Goal: Navigation & Orientation: Find specific page/section

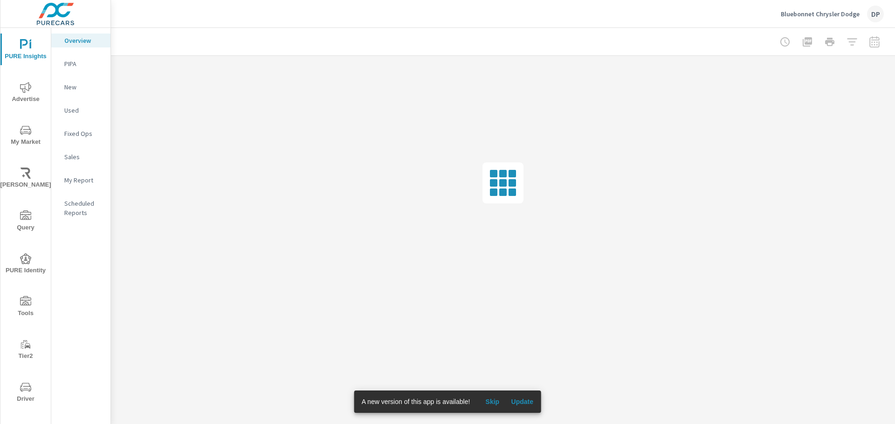
click at [524, 398] on span "Update" at bounding box center [522, 402] width 22 height 8
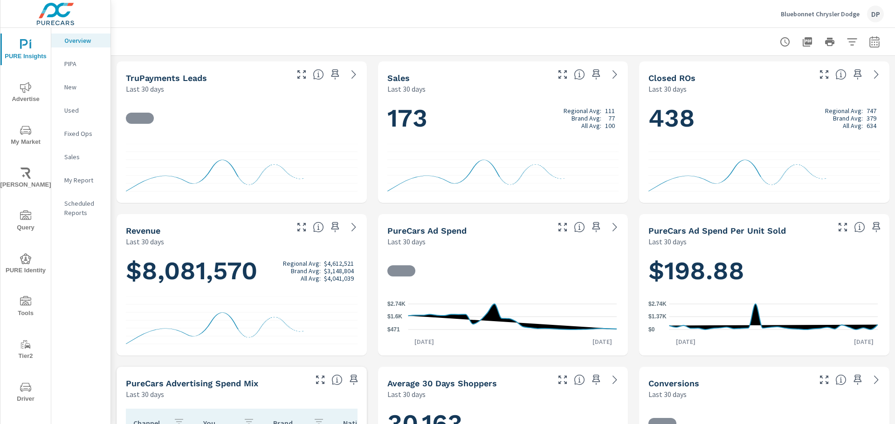
click at [142, 121] on div at bounding box center [140, 118] width 28 height 16
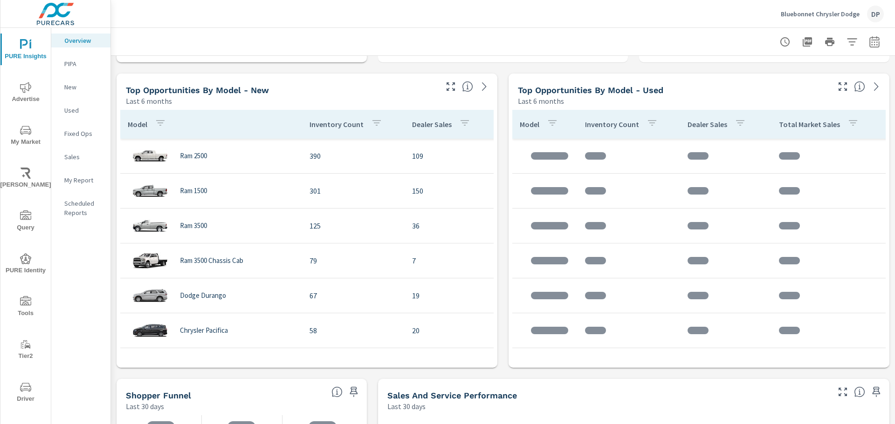
scroll to position [606, 0]
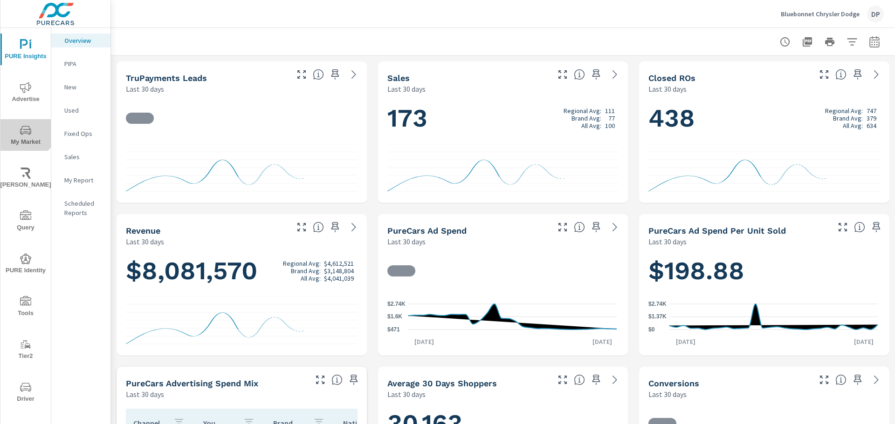
click at [24, 125] on icon "nav menu" at bounding box center [25, 130] width 11 height 11
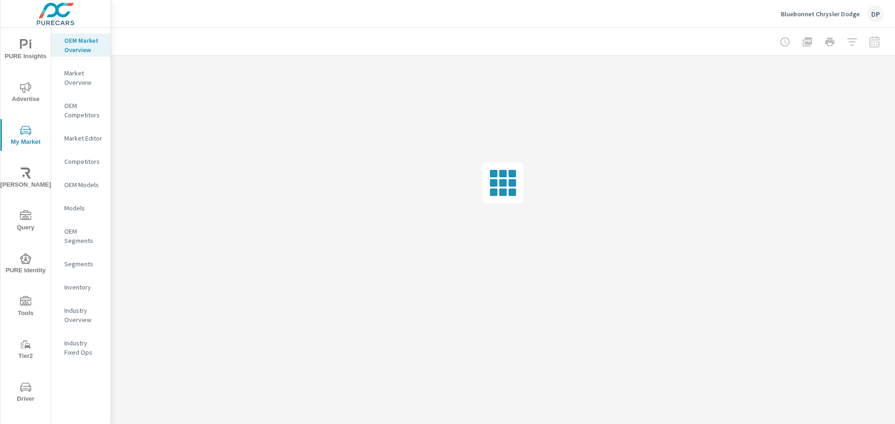
click at [18, 252] on button "PURE Identity" at bounding box center [25, 264] width 50 height 32
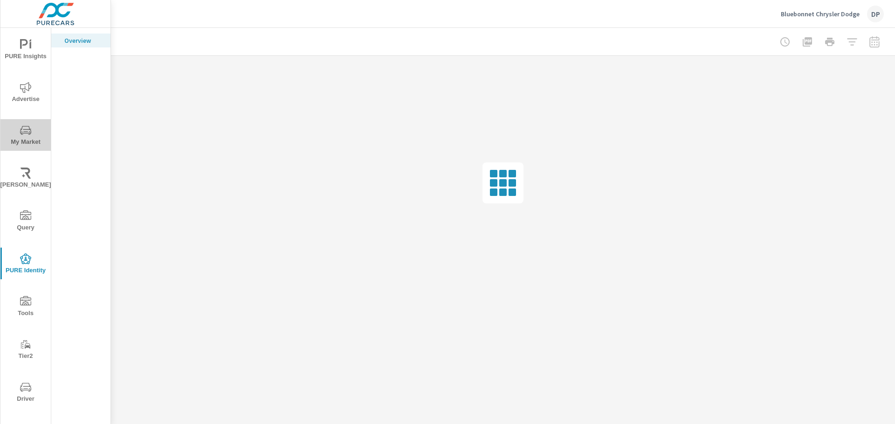
click at [25, 123] on button "My Market" at bounding box center [25, 135] width 50 height 32
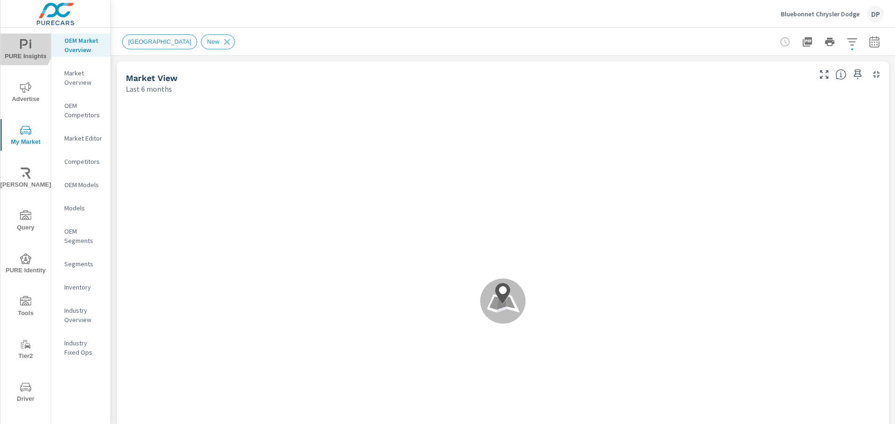
click at [14, 45] on span "PURE Insights" at bounding box center [25, 50] width 45 height 23
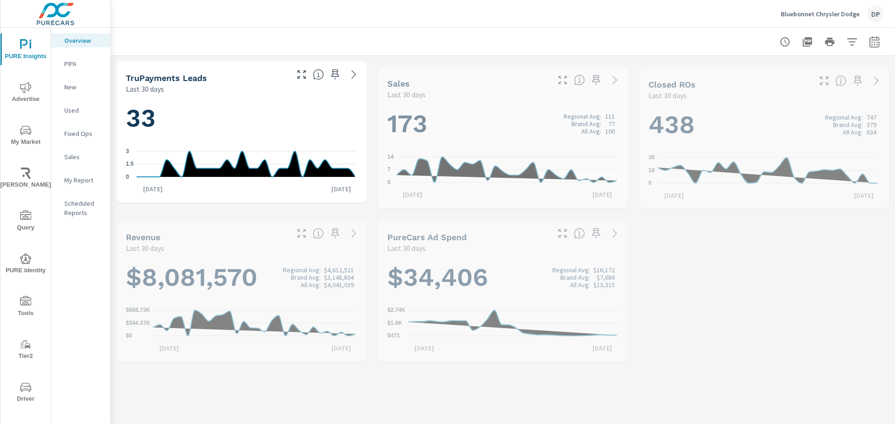
scroll to position [314, 0]
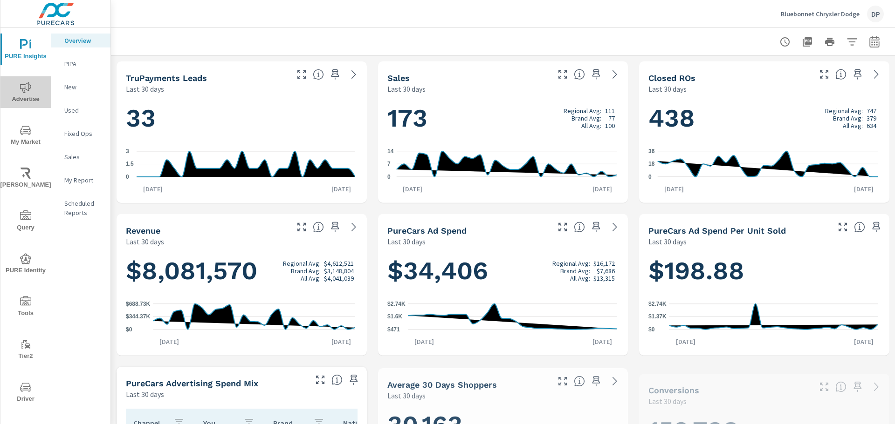
click at [26, 99] on span "Advertise" at bounding box center [25, 93] width 45 height 23
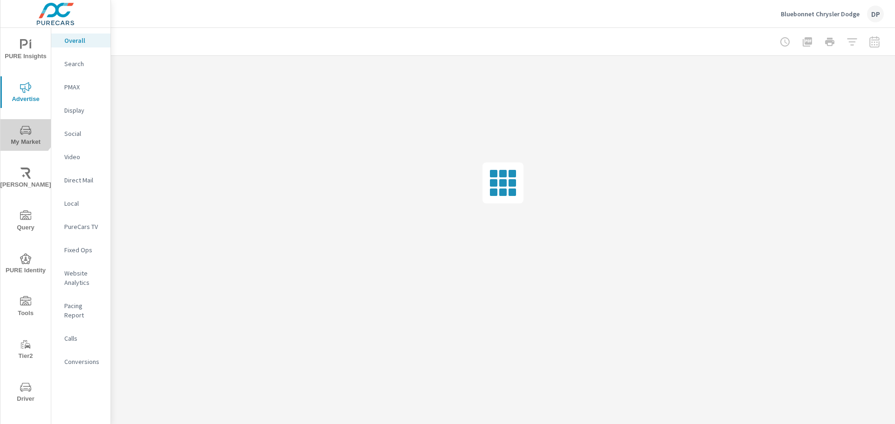
click at [20, 126] on icon "nav menu" at bounding box center [25, 130] width 11 height 11
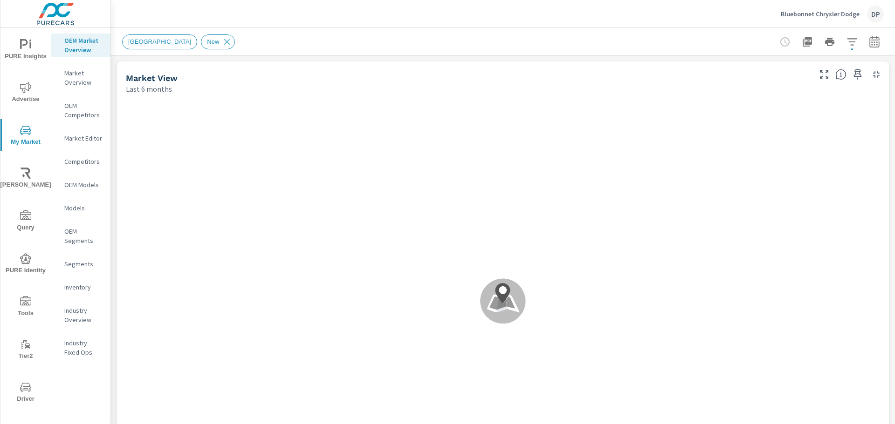
click at [16, 184] on span "[PERSON_NAME]" at bounding box center [25, 179] width 45 height 23
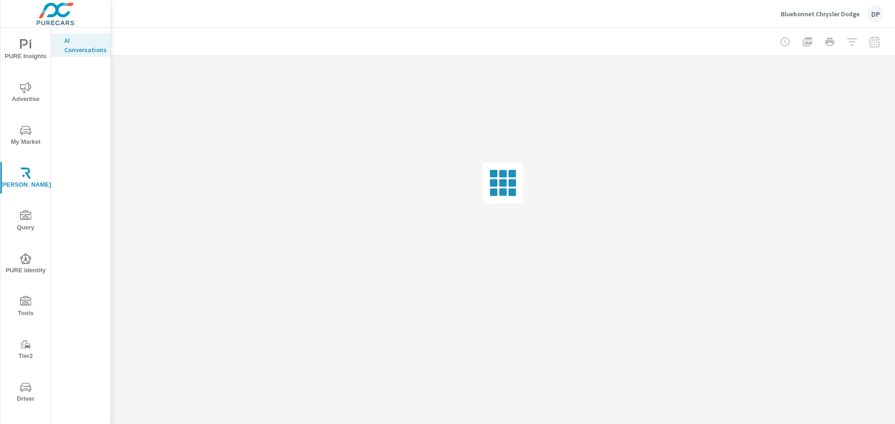
click at [20, 227] on span "Query" at bounding box center [25, 222] width 45 height 23
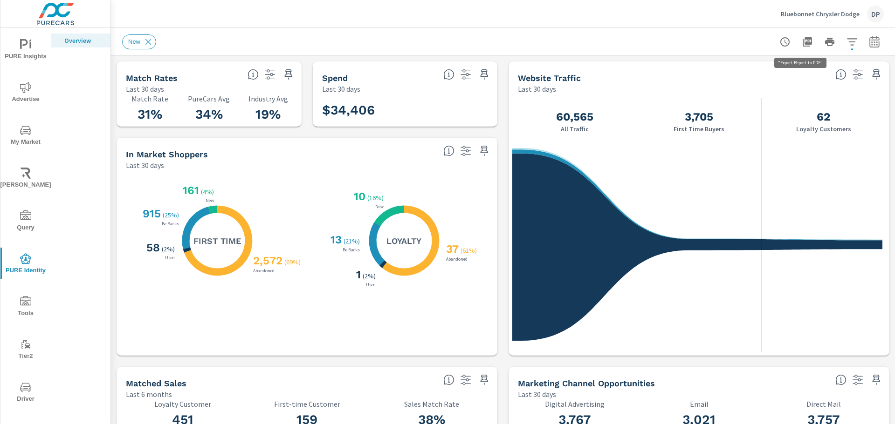
click at [807, 36] on button "button" at bounding box center [807, 42] width 19 height 19
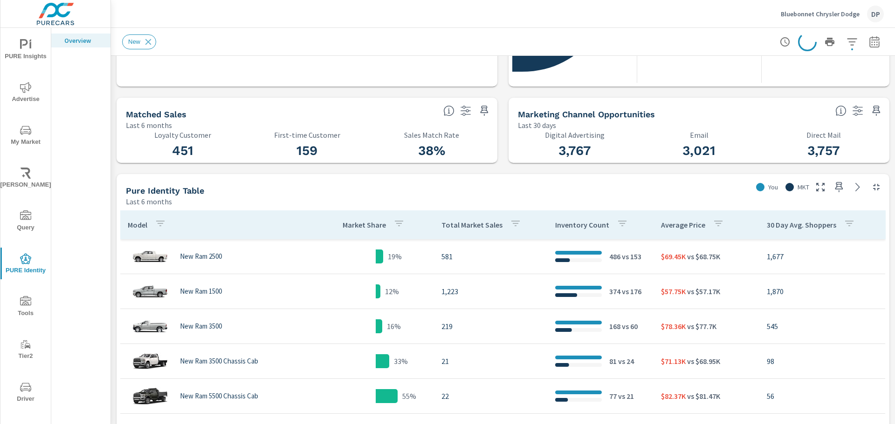
scroll to position [280, 0]
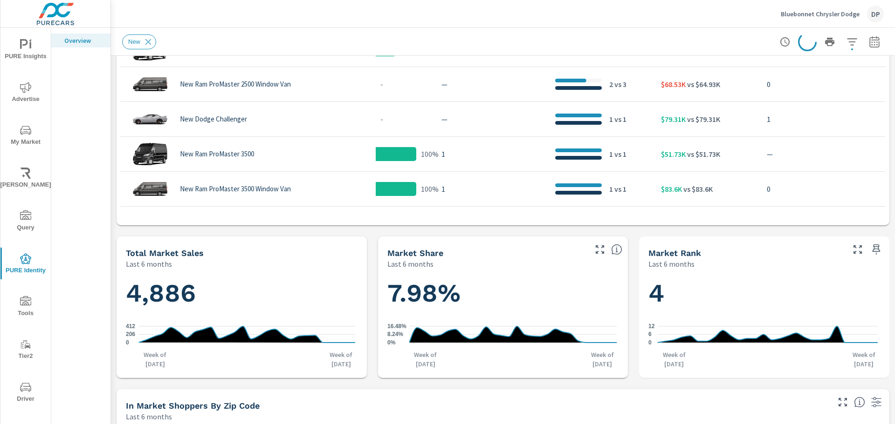
scroll to position [839, 0]
